Goal: Communication & Community: Ask a question

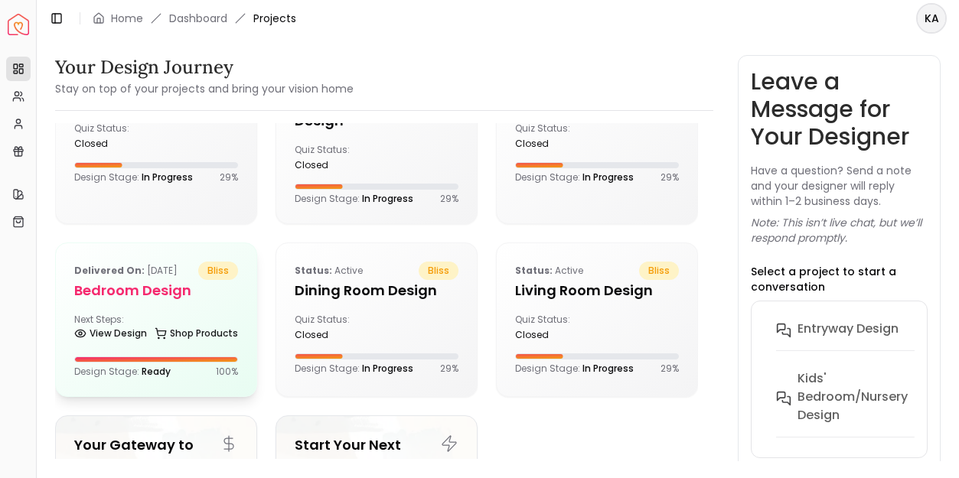
scroll to position [90, 0]
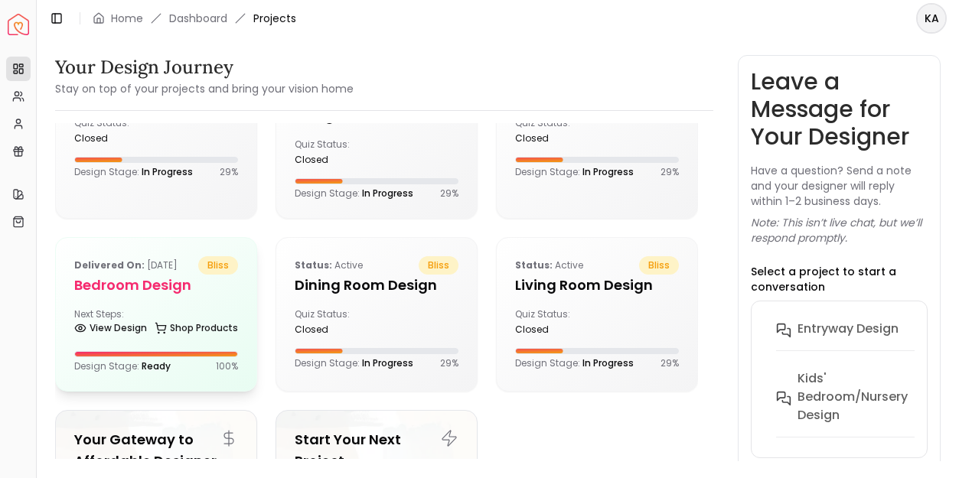
click at [172, 380] on div "Delivered on: [DATE] bliss Bedroom design Next Steps: View Design Shop Products…" at bounding box center [156, 314] width 201 height 153
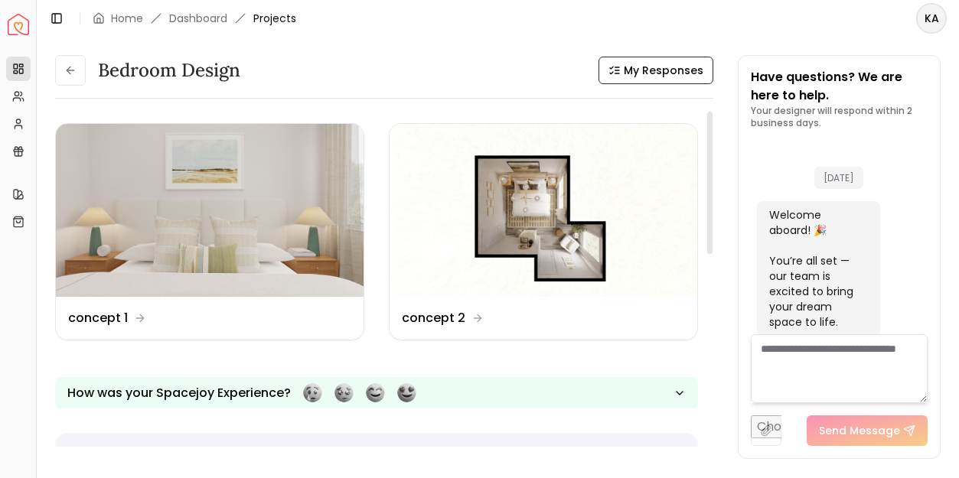
scroll to position [4096, 0]
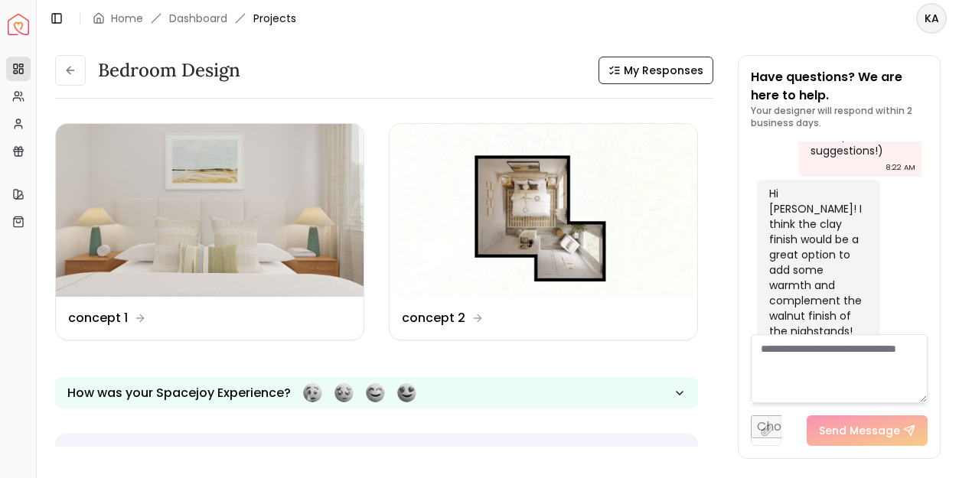
click at [802, 366] on textarea at bounding box center [839, 368] width 177 height 69
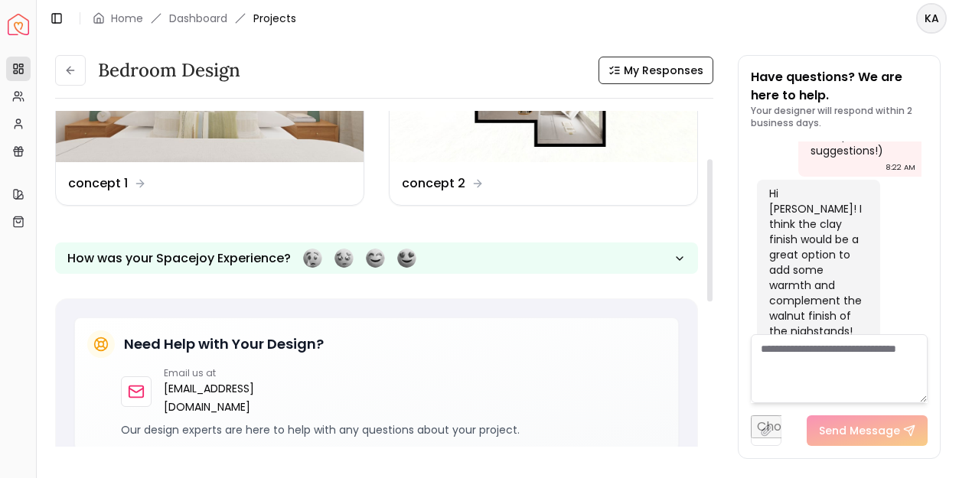
scroll to position [113, 0]
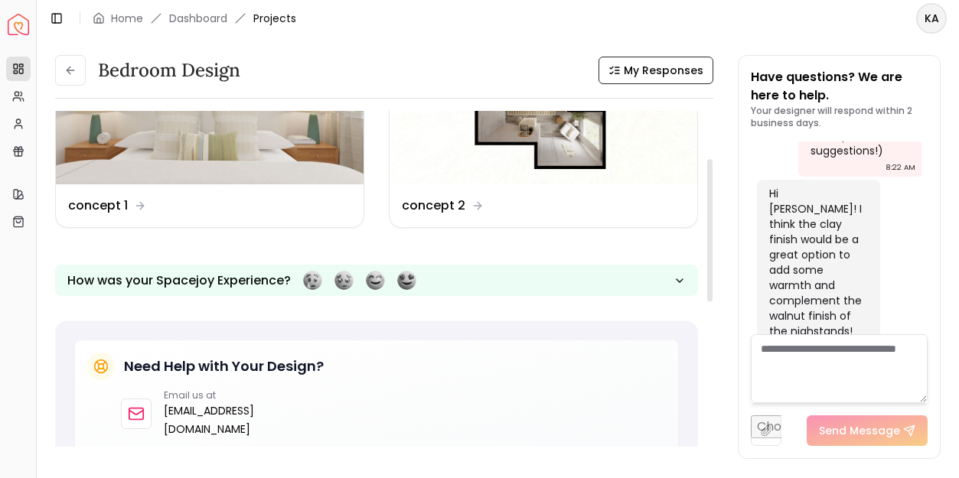
click at [811, 377] on textarea at bounding box center [839, 368] width 177 height 69
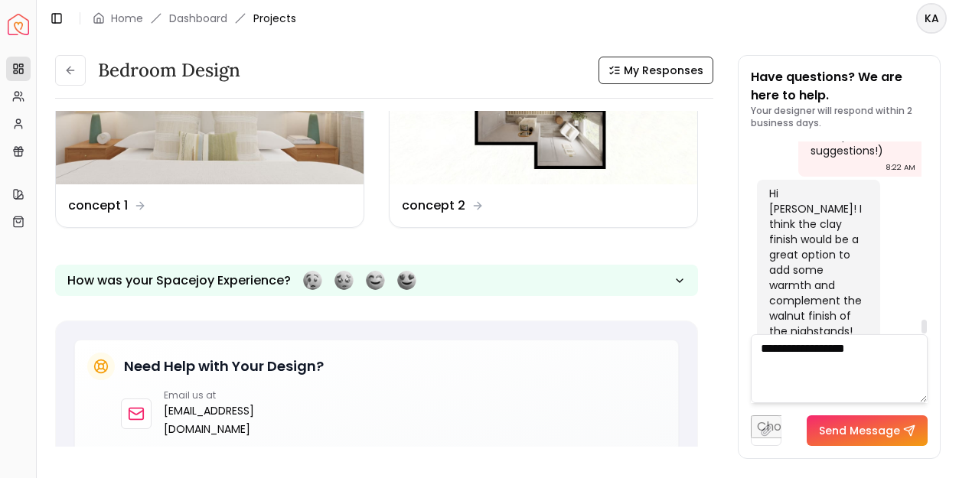
type textarea "**********"
click at [843, 432] on button "Send Message" at bounding box center [867, 431] width 121 height 31
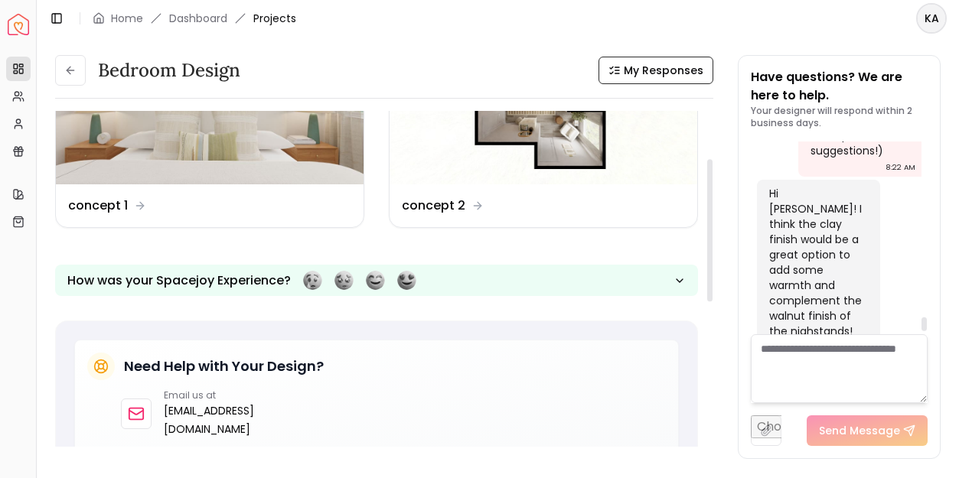
scroll to position [4154, 0]
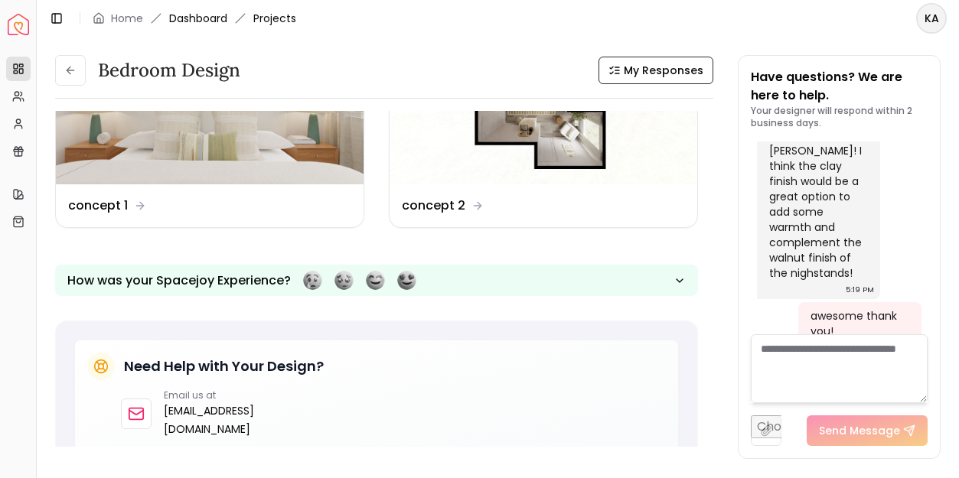
click at [188, 16] on link "Dashboard" at bounding box center [198, 18] width 58 height 15
